Goal: Navigation & Orientation: Go to known website

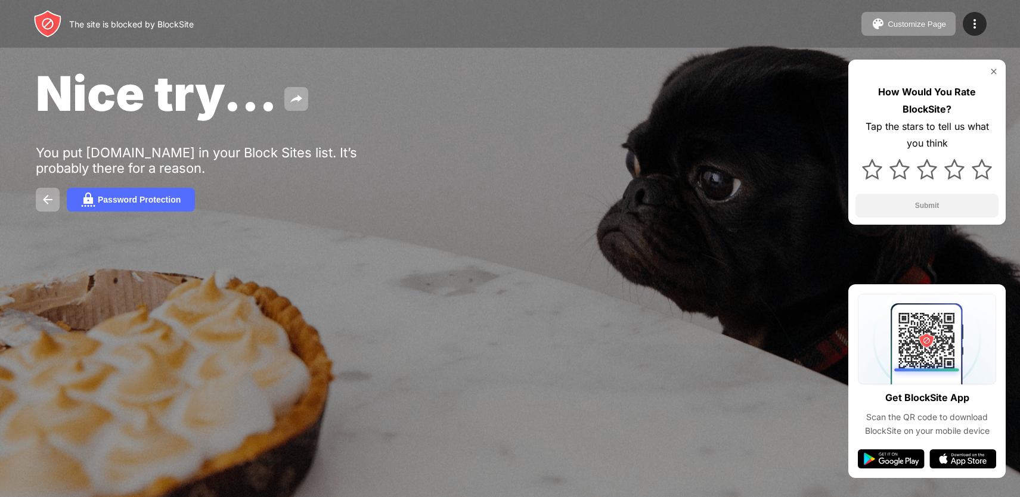
click at [993, 69] on img at bounding box center [994, 72] width 10 height 10
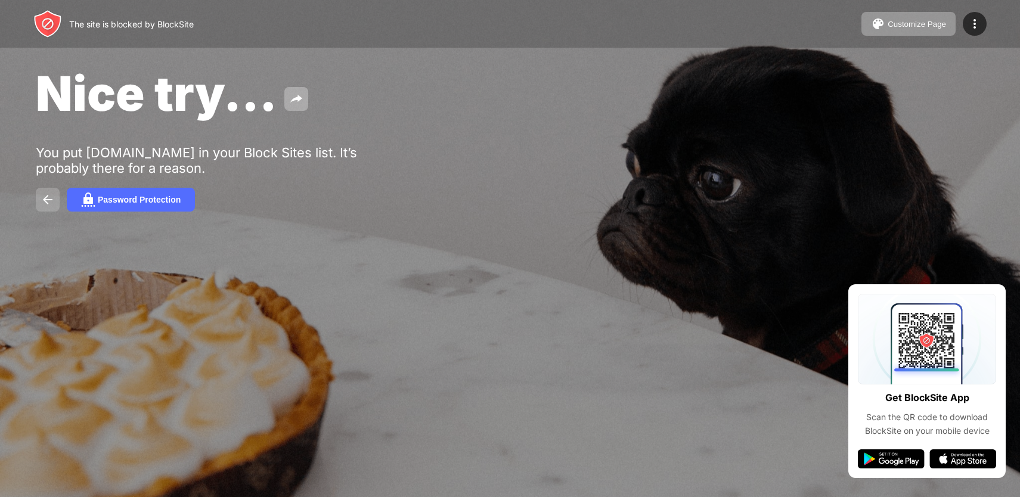
click at [52, 205] on img at bounding box center [48, 200] width 14 height 14
